Goal: Task Accomplishment & Management: Use online tool/utility

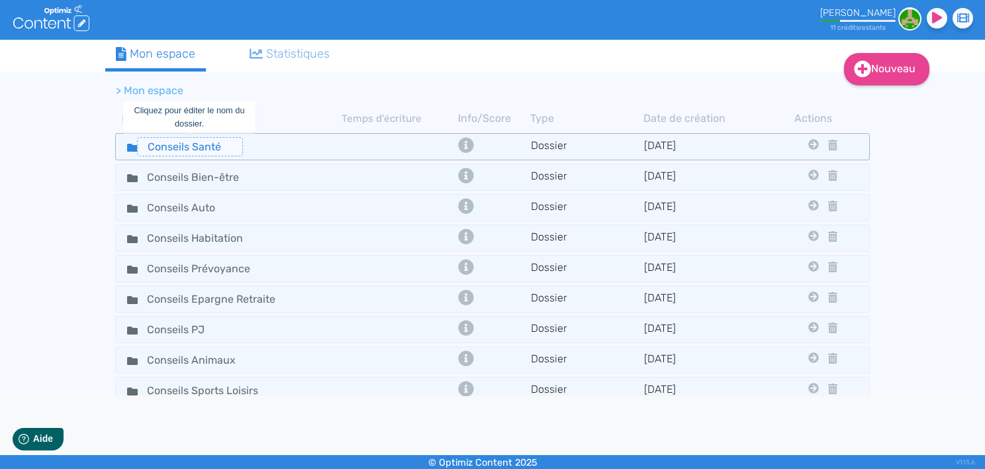
click at [216, 140] on input "Conseils Santé" at bounding box center [190, 146] width 106 height 19
click at [129, 144] on icon at bounding box center [132, 148] width 11 height 8
click at [132, 143] on icon at bounding box center [132, 147] width 11 height 11
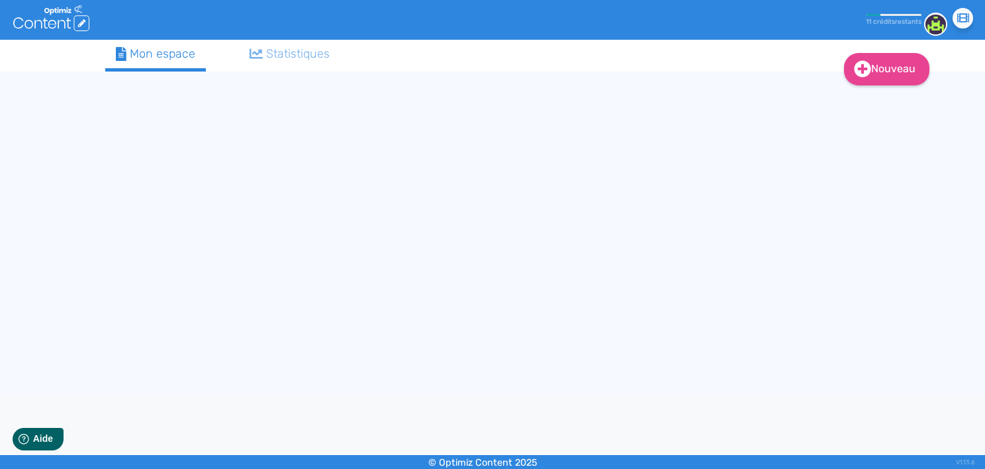
click at [132, 143] on div "Nouveau Contenu (0 credits) Dossier Mon espace Statistiques" at bounding box center [492, 218] width 794 height 356
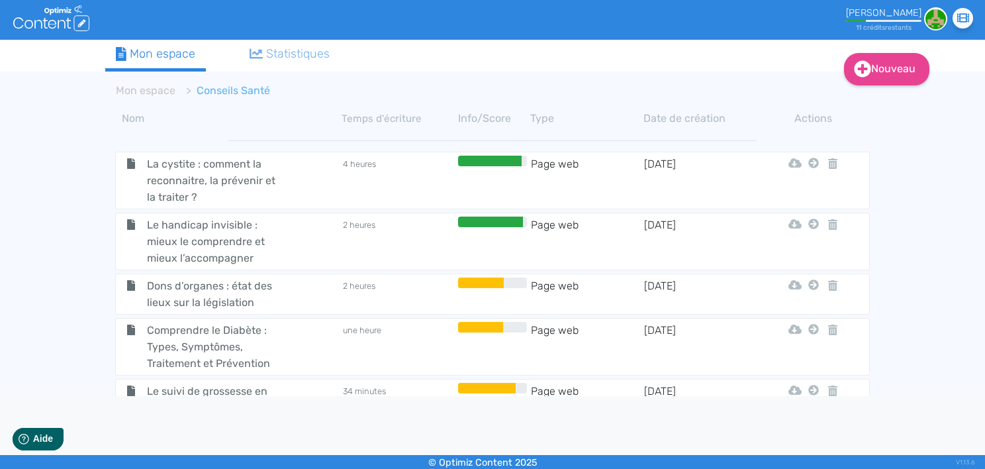
click at [505, 173] on td at bounding box center [492, 181] width 75 height 50
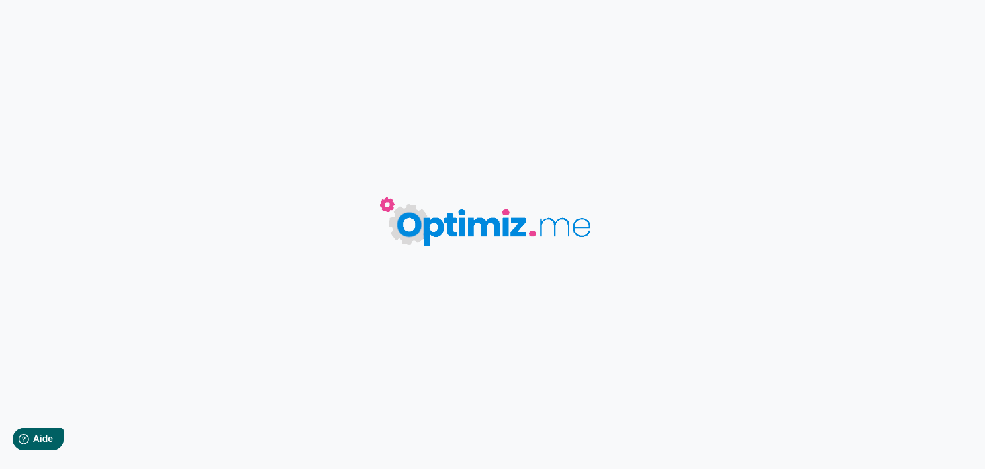
type input "La cystite : comment la reconnaitre, la prévenir et la traiter ?"
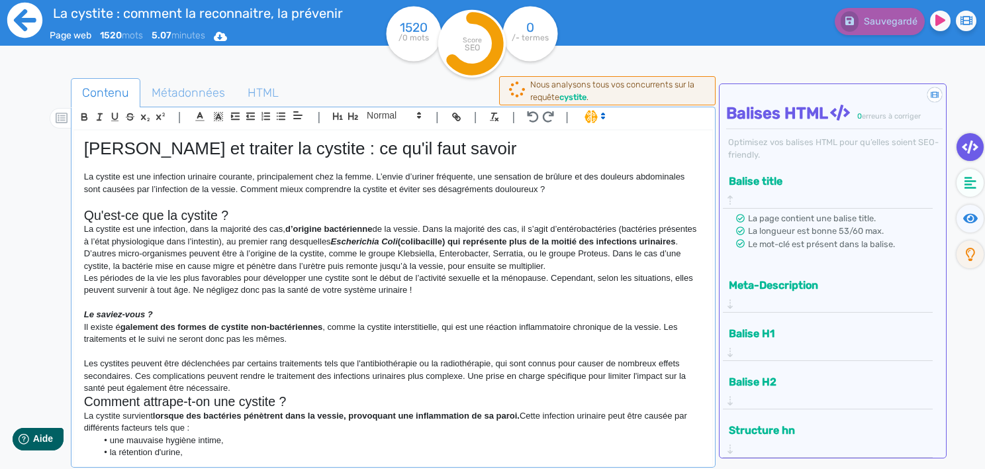
click at [13, 19] on icon at bounding box center [24, 20] width 35 height 35
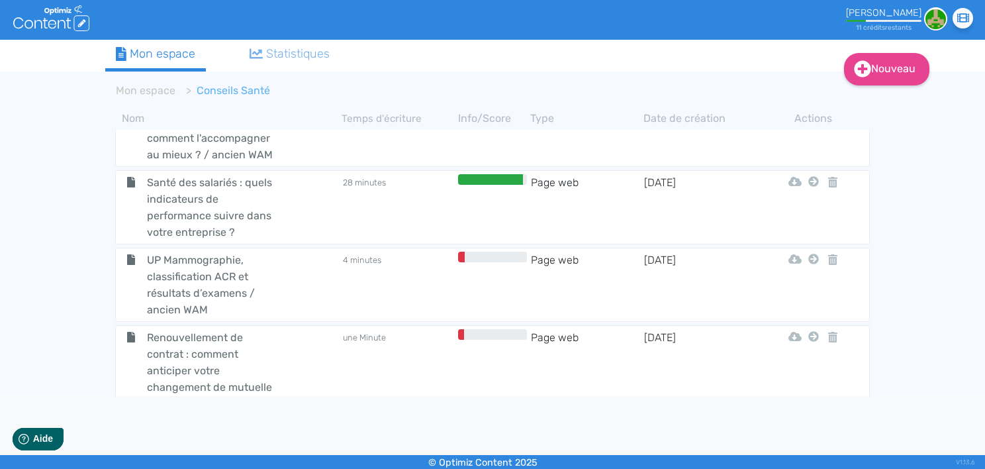
scroll to position [4161, 0]
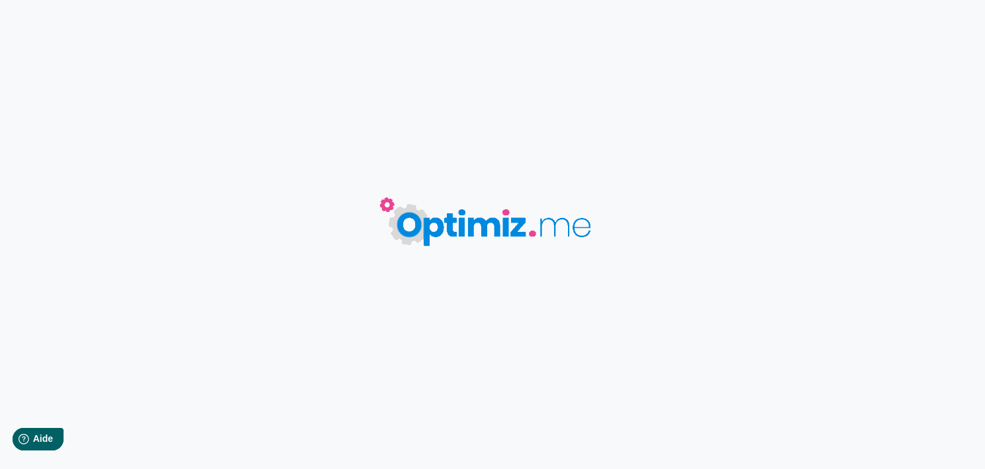
type input "La cystite : comment la reconnaitre, la prévenir et la traiter ?"
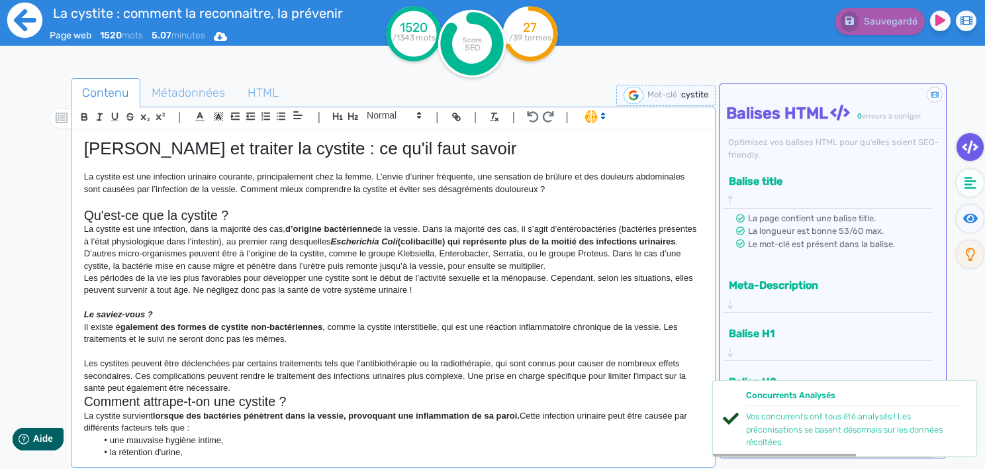
click at [38, 26] on icon at bounding box center [24, 20] width 35 height 35
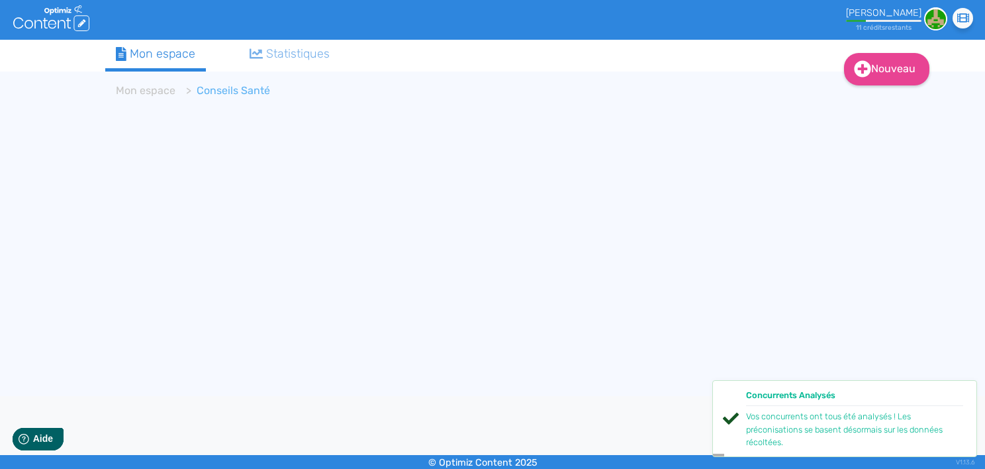
click at [170, 43] on link "Mon espace" at bounding box center [155, 56] width 101 height 32
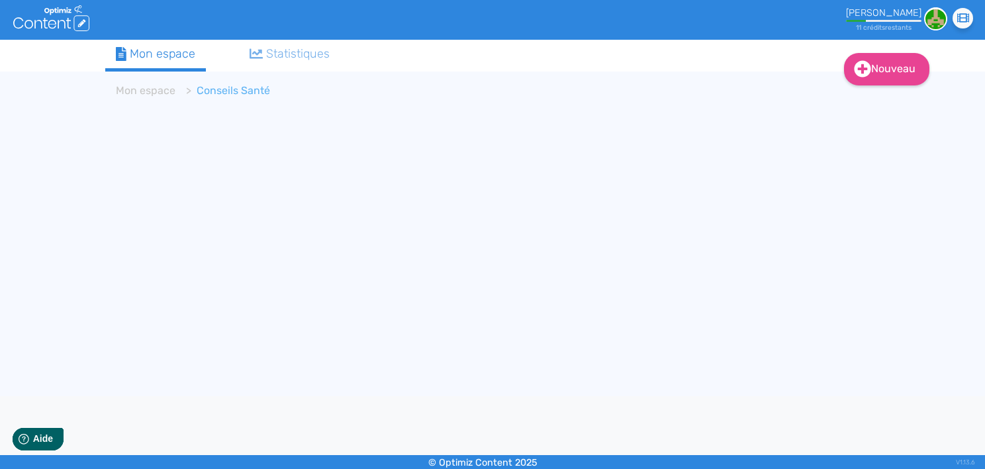
click at [170, 43] on link "Mon espace" at bounding box center [155, 56] width 101 height 32
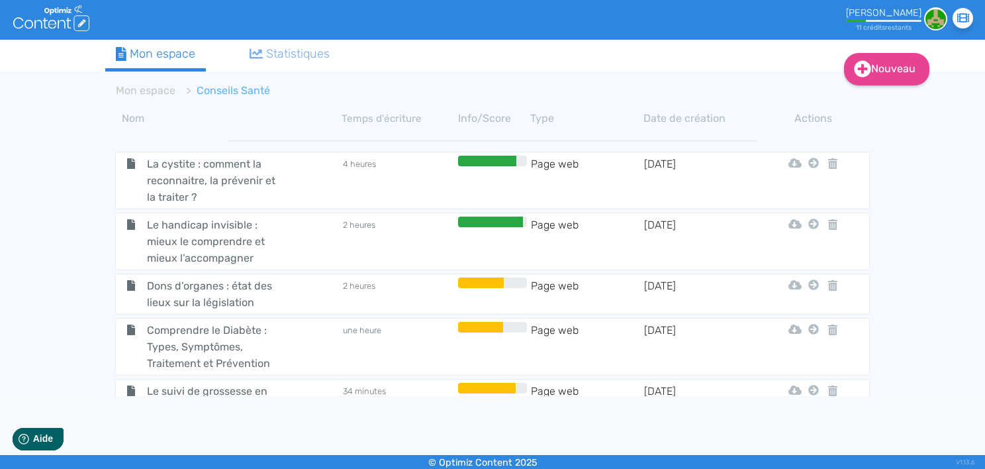
click at [171, 38] on div ".cls-1 { fill: #fff; } logos_optimized_solutions" at bounding box center [125, 20] width 225 height 40
click at [145, 91] on link "Mon espace" at bounding box center [146, 90] width 60 height 13
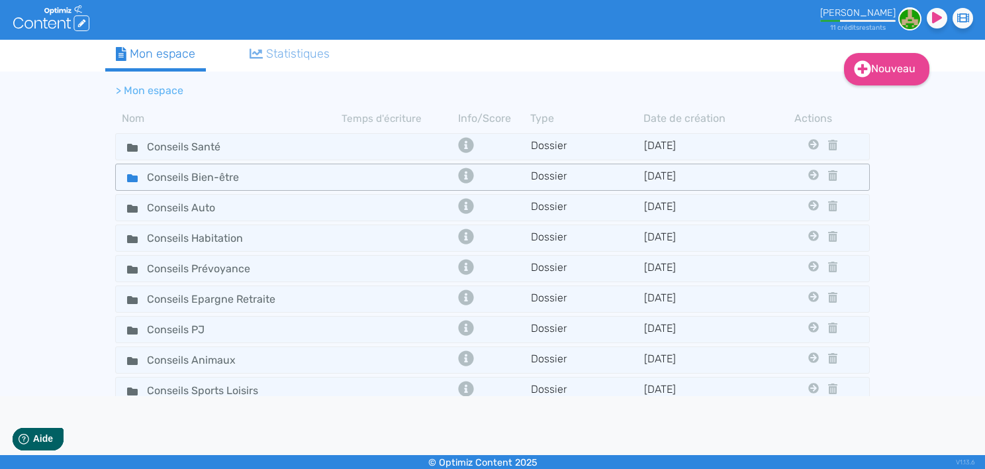
click at [124, 169] on fa-icon at bounding box center [127, 176] width 20 height 19
click at [134, 389] on icon at bounding box center [132, 391] width 11 height 8
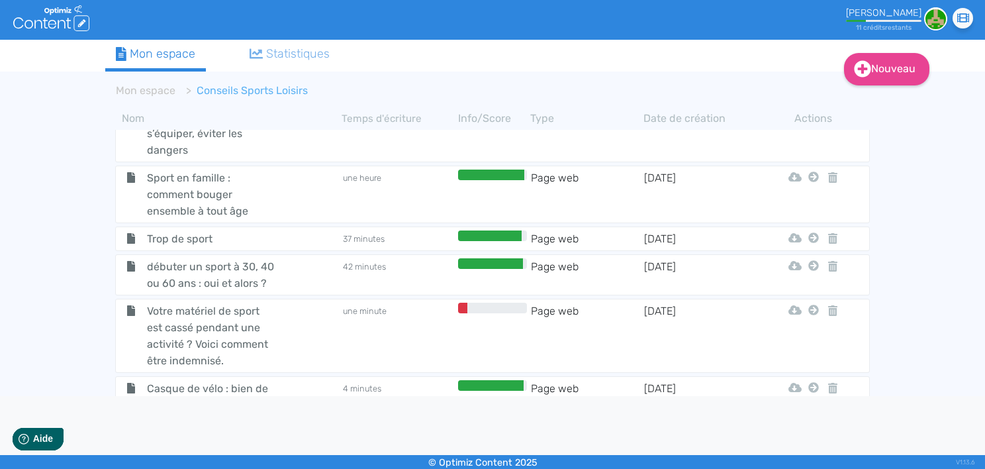
scroll to position [187, 0]
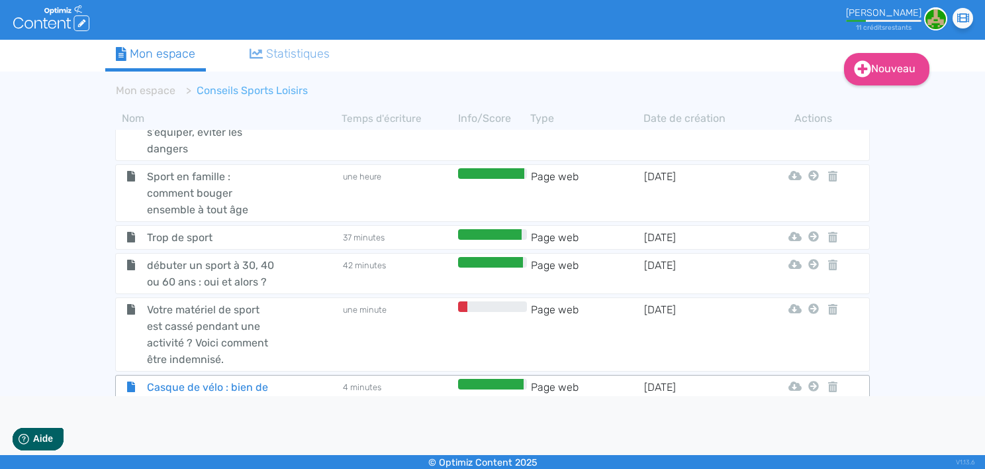
click at [247, 381] on span "Casque de vélo : bien de protèger" at bounding box center [211, 395] width 149 height 33
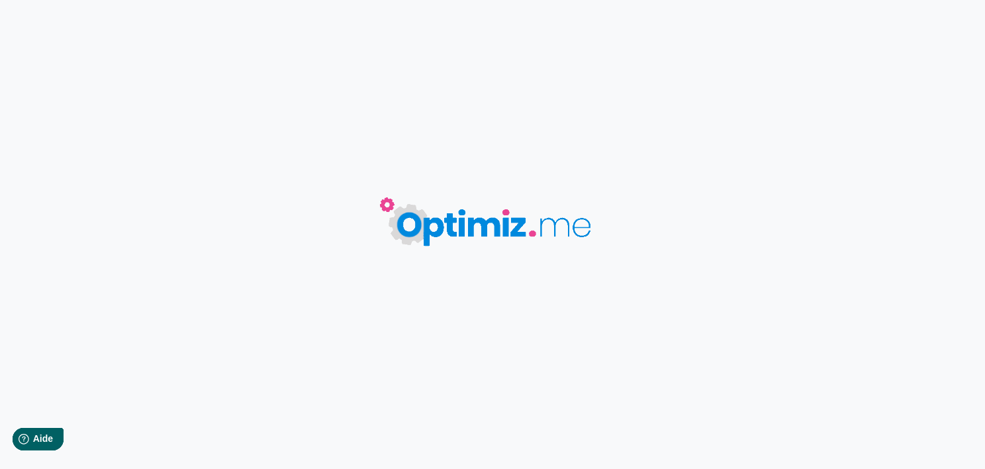
type input "Casque de vélo : bien de protèger"
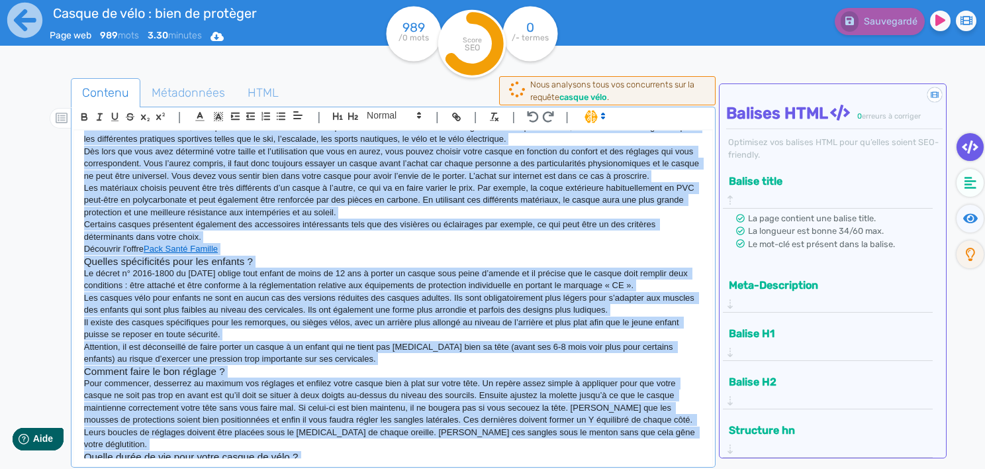
scroll to position [273, 0]
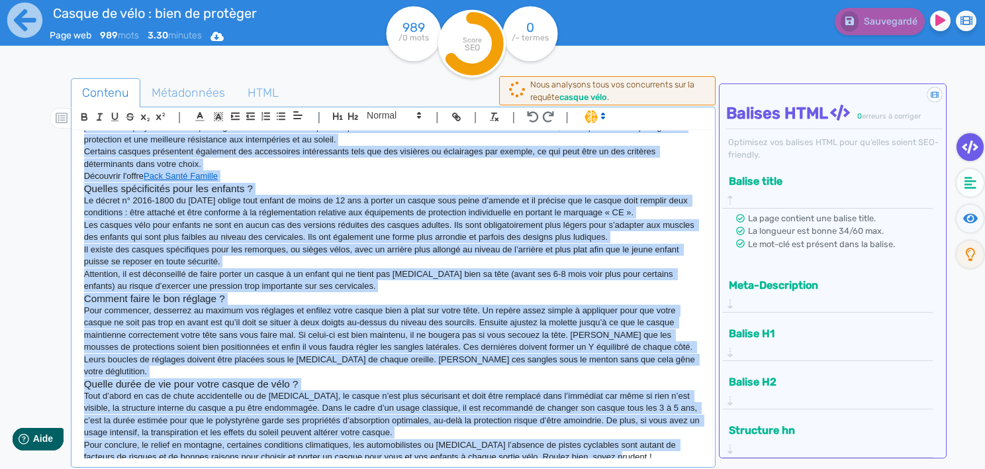
drag, startPoint x: 81, startPoint y: 151, endPoint x: 655, endPoint y: 465, distance: 654.3
click at [655, 465] on div "Casque vélo : bien le choisir pour bien se protéger Vous êtes un cycliste occas…" at bounding box center [393, 305] width 640 height 351
copy div "Loremi dolo : sita co adipisc elit sedd ei temporin Utla etdo ma aliquaen admin…"
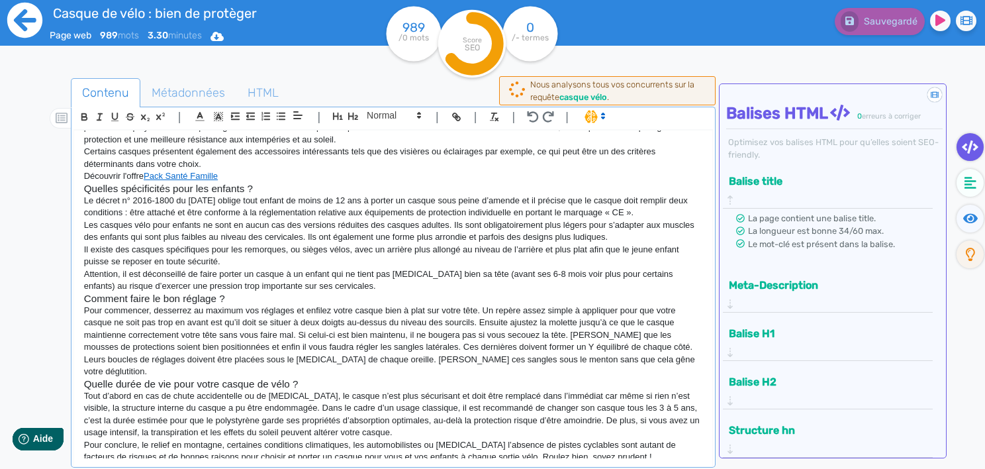
click at [34, 24] on icon at bounding box center [24, 20] width 35 height 35
